Goal: Task Accomplishment & Management: Manage account settings

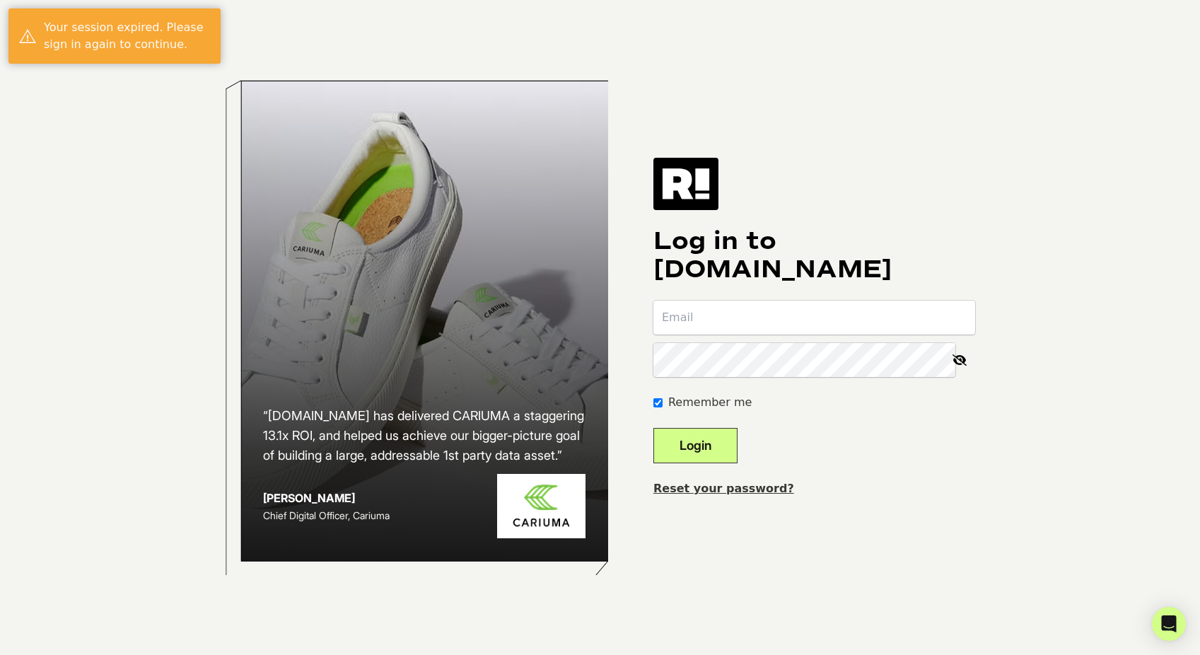
type input "[EMAIL_ADDRESS][DOMAIN_NAME]"
click at [731, 445] on button "Login" at bounding box center [695, 445] width 84 height 35
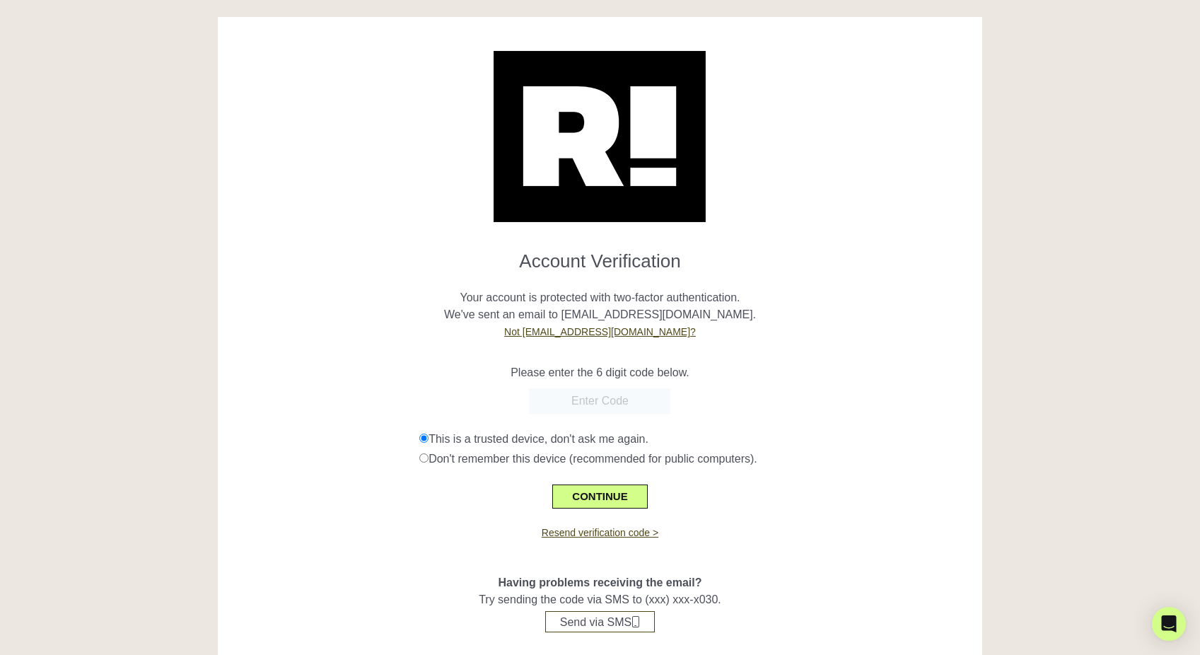
paste input "658761"
type input "658761"
click at [609, 494] on button "CONTINUE" at bounding box center [599, 496] width 95 height 24
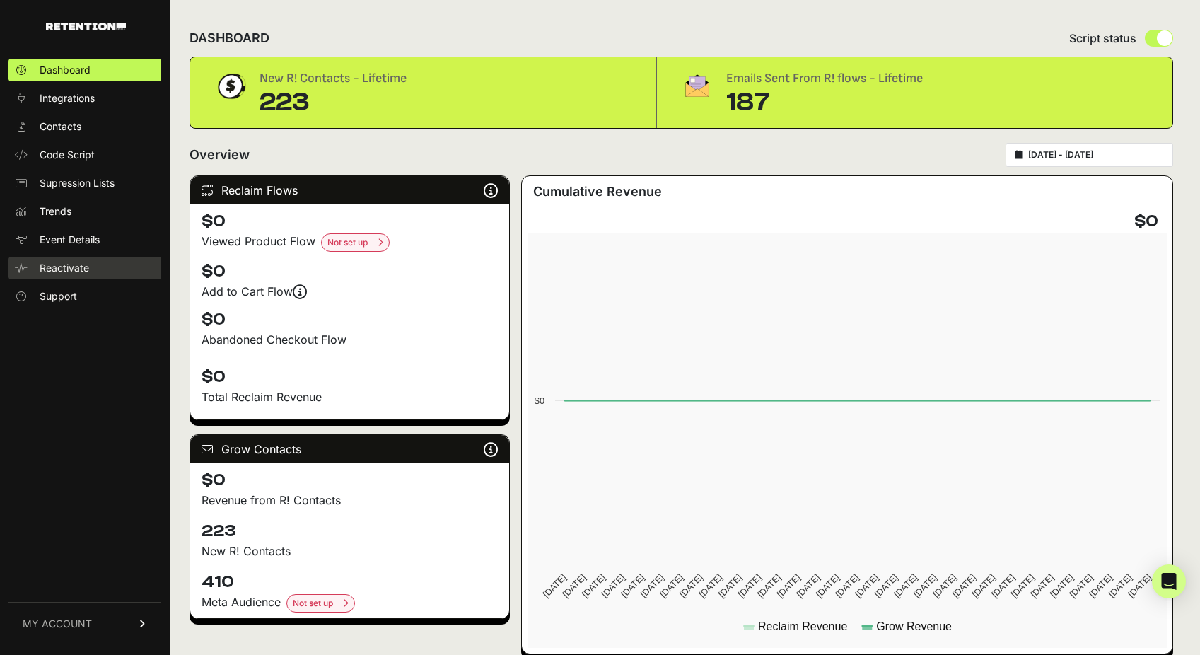
click at [77, 269] on span "Reactivate" at bounding box center [64, 268] width 49 height 14
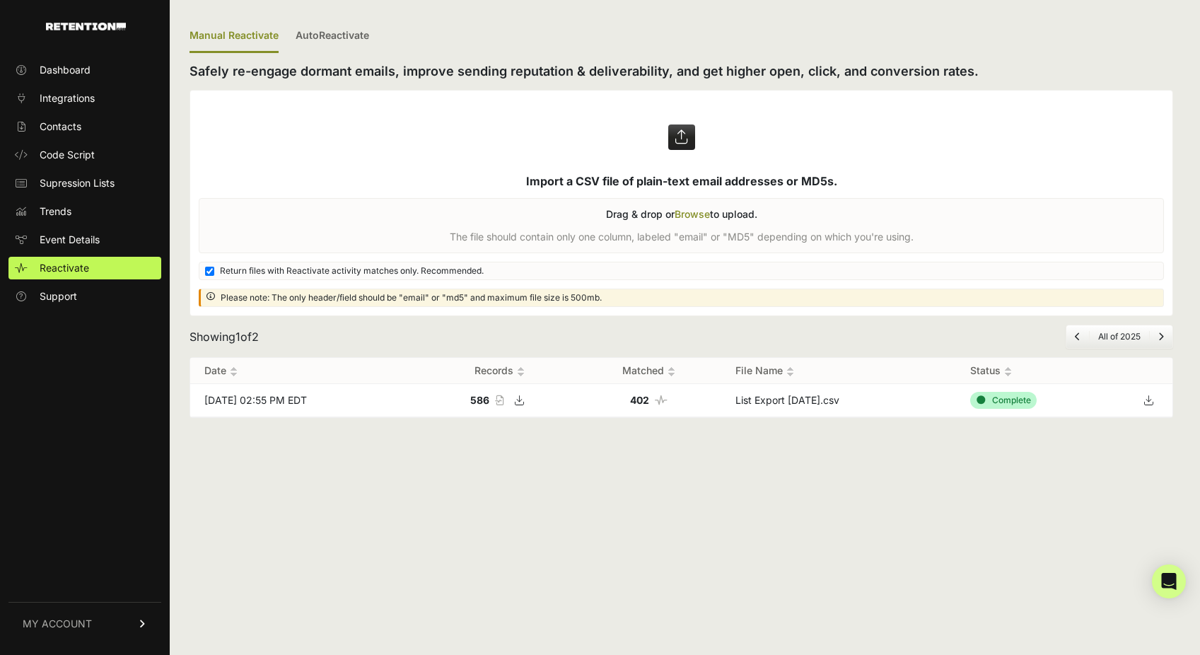
click at [1144, 399] on icon at bounding box center [1148, 399] width 20 height 21
click at [54, 100] on span "Integrations" at bounding box center [67, 98] width 55 height 14
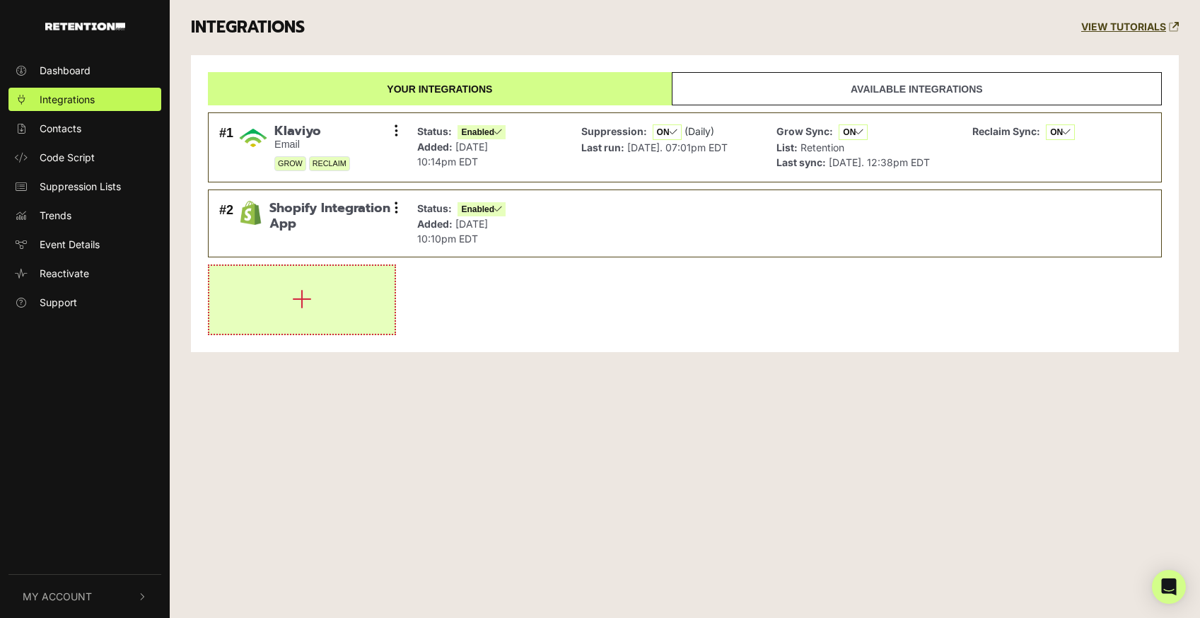
click at [296, 310] on icon "button" at bounding box center [302, 299] width 20 height 23
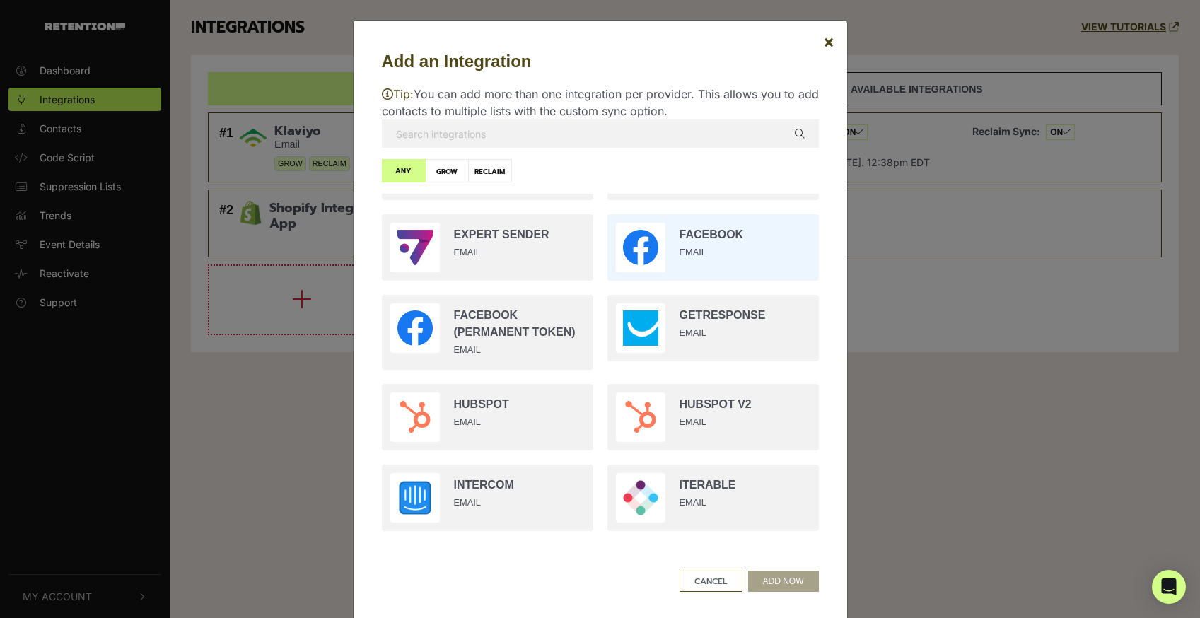
scroll to position [849, 0]
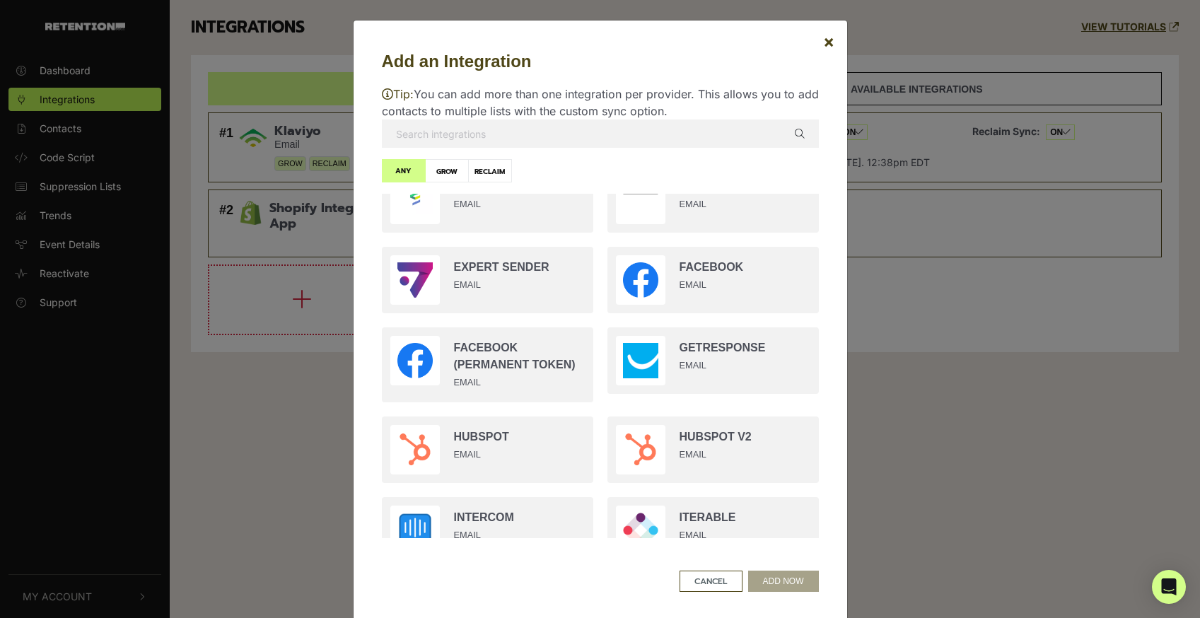
click at [481, 124] on input "text" at bounding box center [600, 133] width 437 height 28
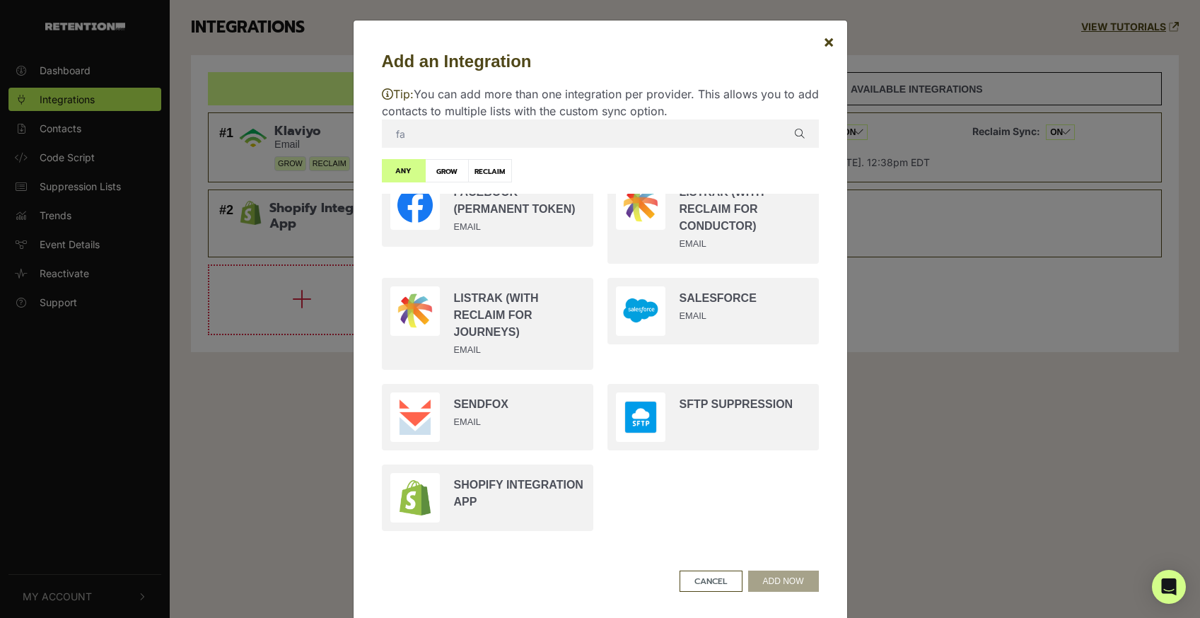
scroll to position [0, 0]
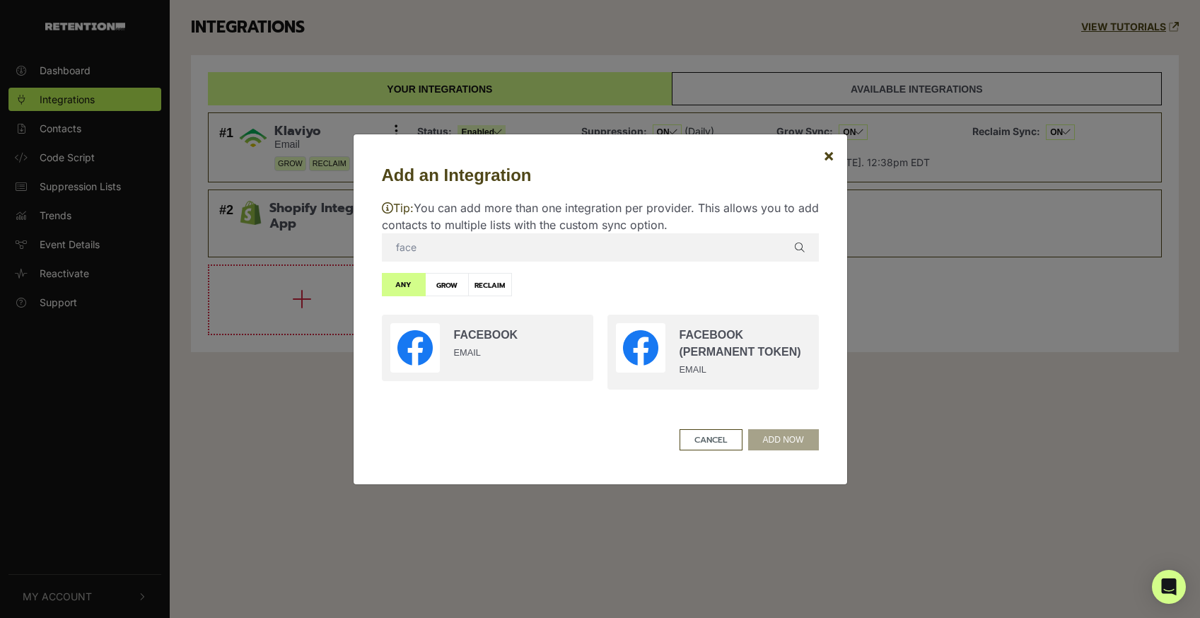
drag, startPoint x: 415, startPoint y: 252, endPoint x: 358, endPoint y: 252, distance: 57.3
click at [358, 252] on div "Add an Integration × Tip: You can add more than one integration per provider. T…" at bounding box center [600, 309] width 495 height 351
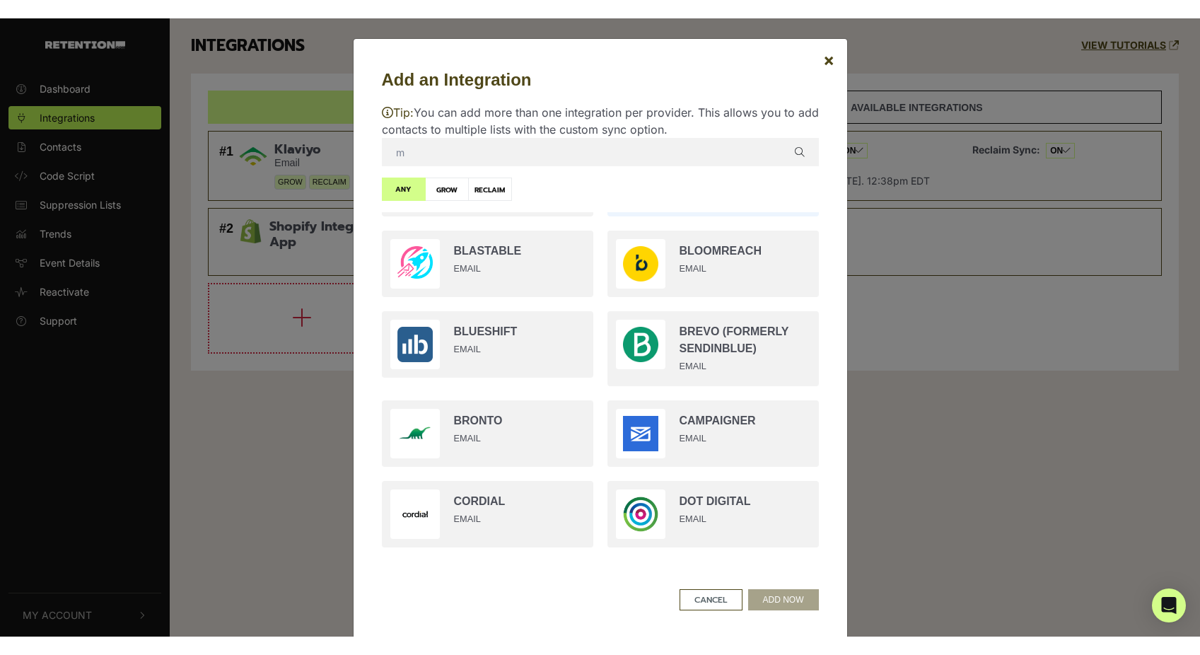
scroll to position [223, 0]
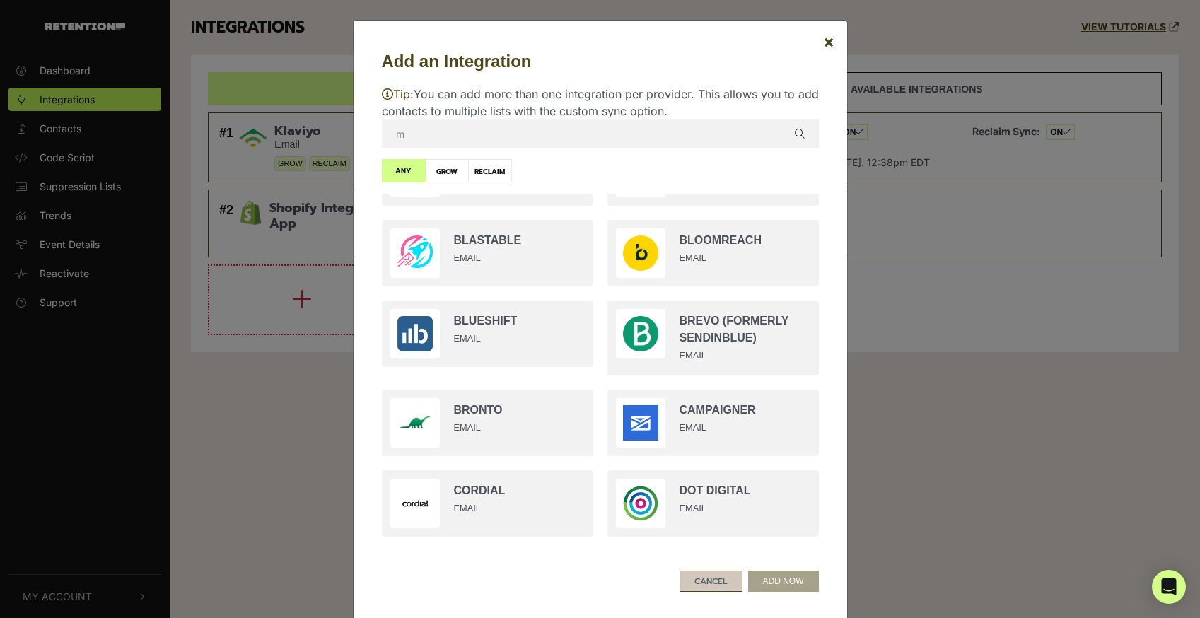
type input "m"
click at [711, 582] on button "CANCEL" at bounding box center [710, 580] width 63 height 21
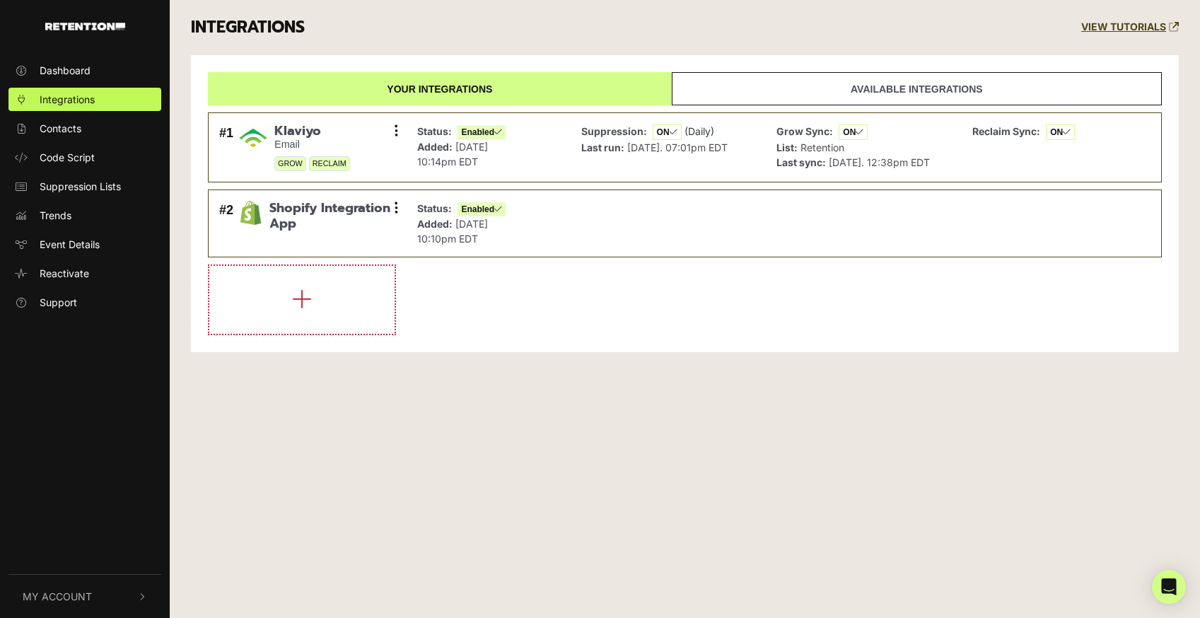
click at [391, 491] on div "Dashboard Integrations Contacts Code Script Suppression Lists Trends Event Deta…" at bounding box center [600, 309] width 1200 height 618
